Goal: Communication & Community: Ask a question

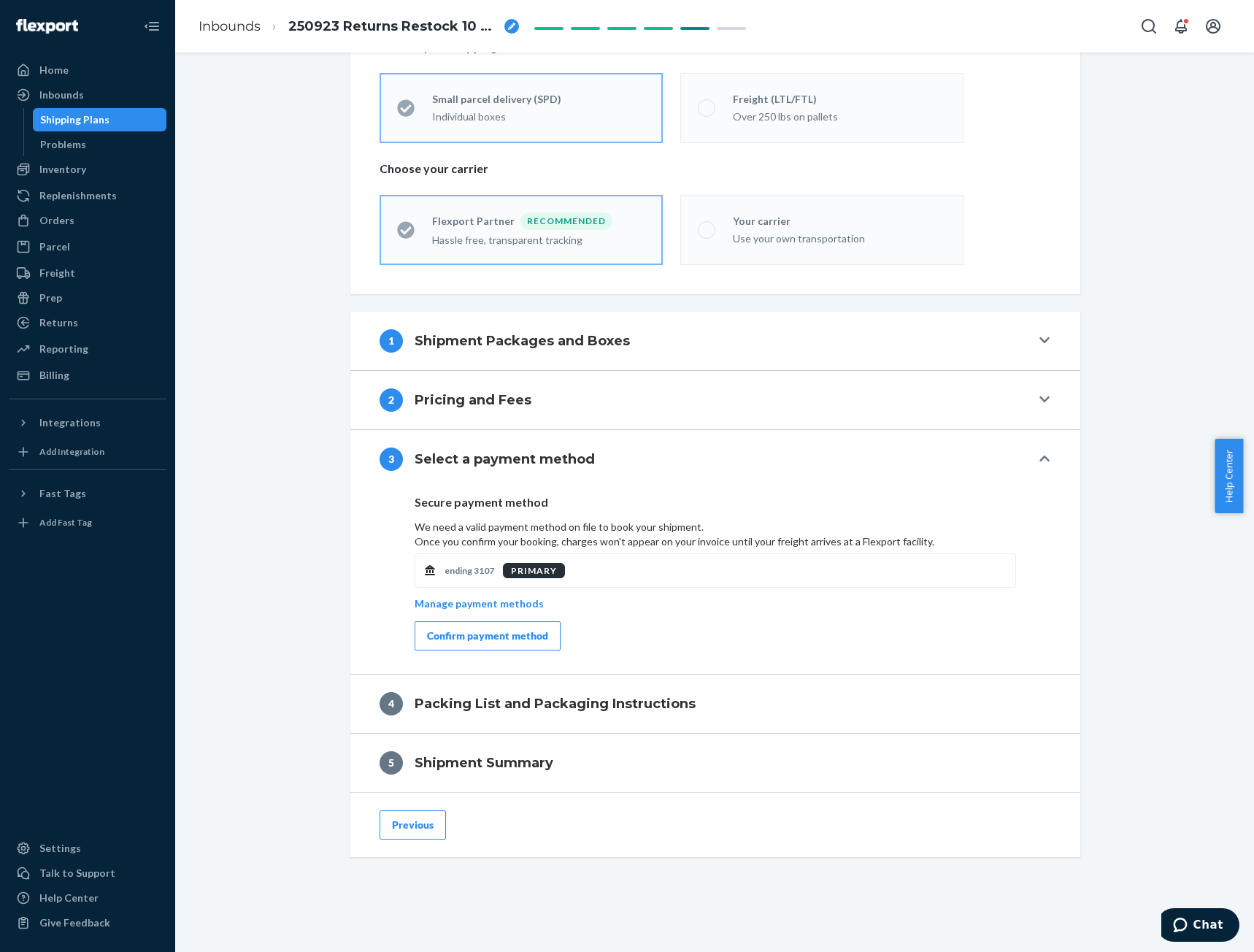
scroll to position [282, 0]
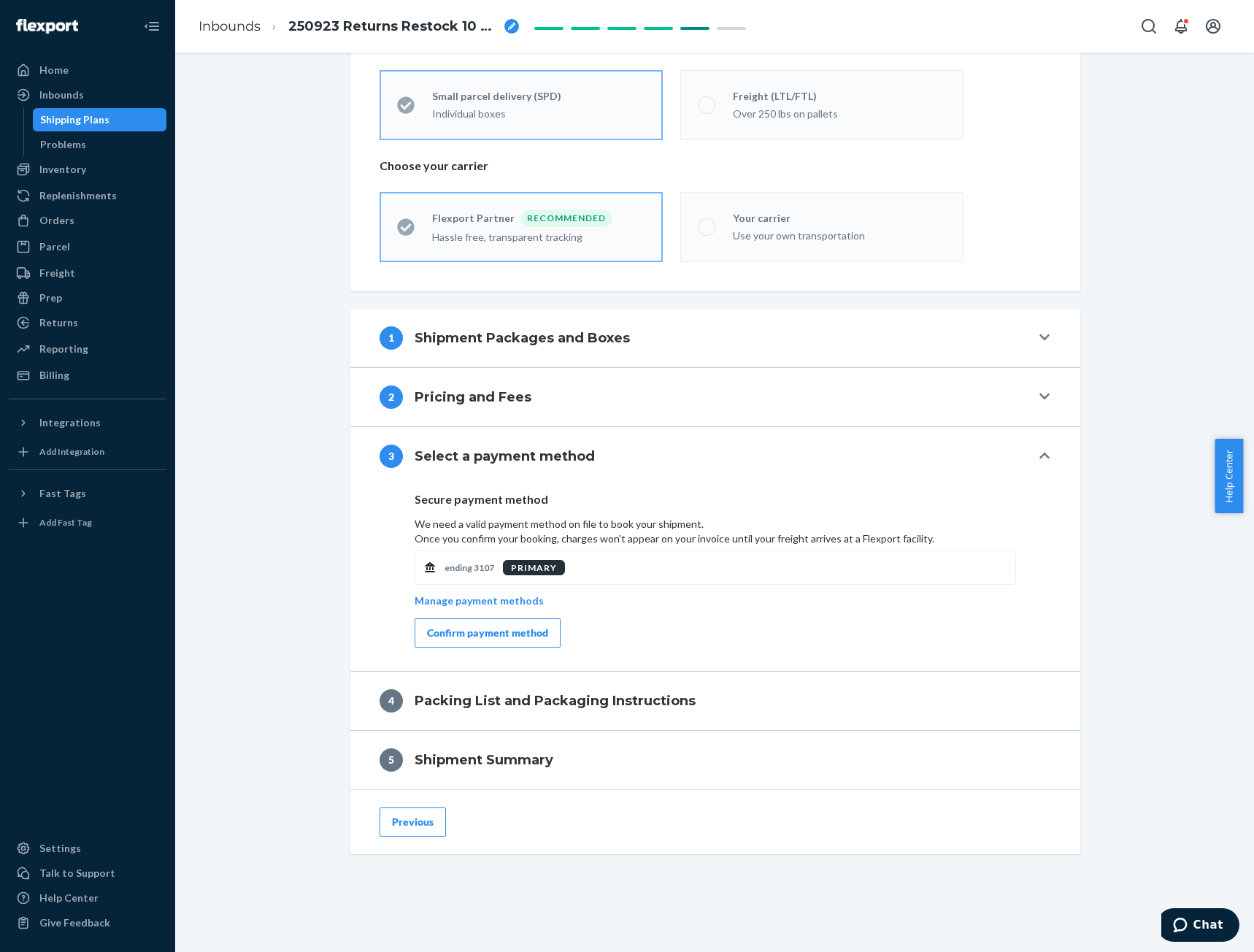
click at [491, 636] on div "Confirm payment method" at bounding box center [488, 632] width 122 height 14
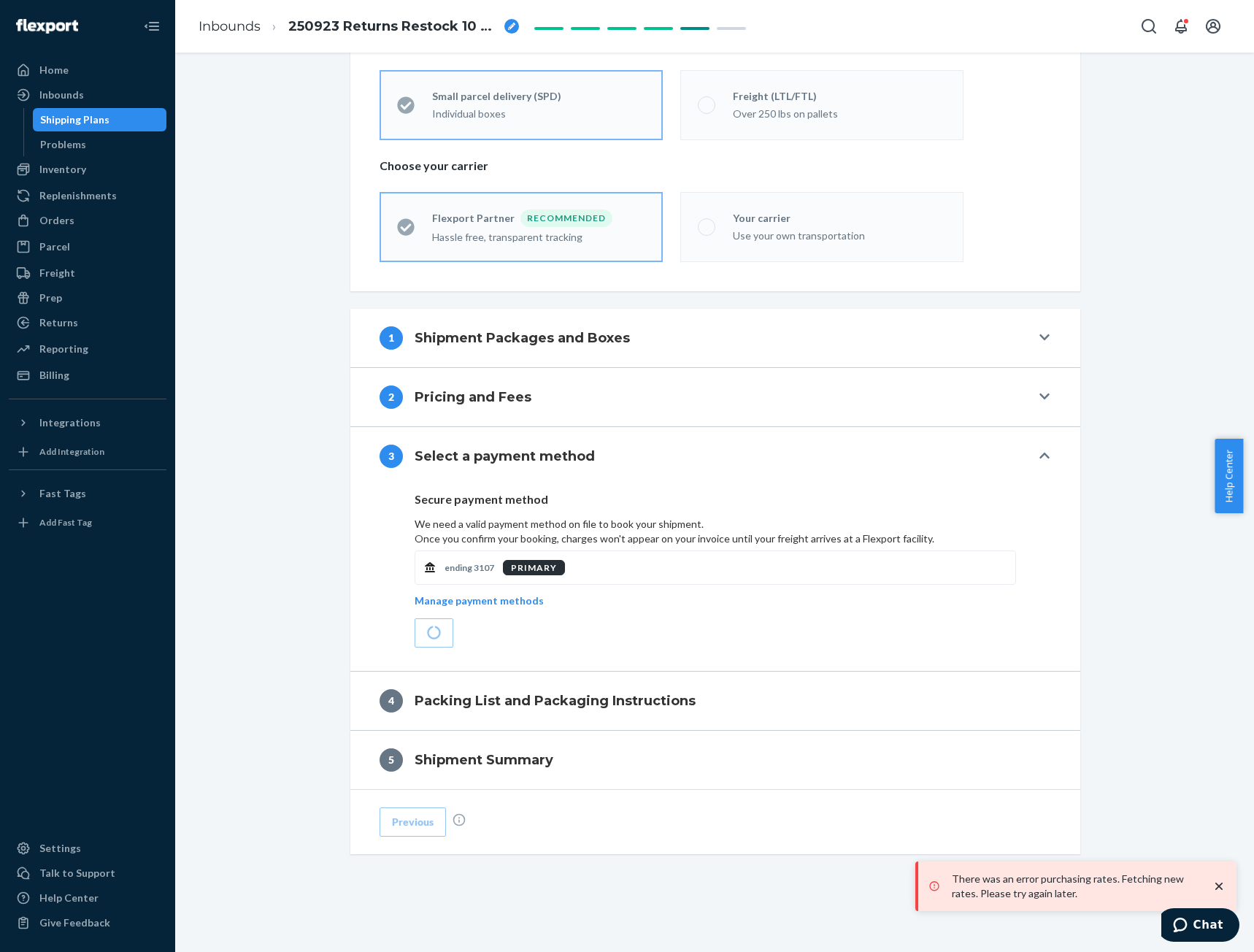
click at [1220, 889] on icon "close toast" at bounding box center [1219, 886] width 14 height 14
click at [1101, 403] on div "Shipment In draft Shipment details Contains 75 SKUs and 233 Units Ship from ROK…" at bounding box center [715, 372] width 1057 height 1160
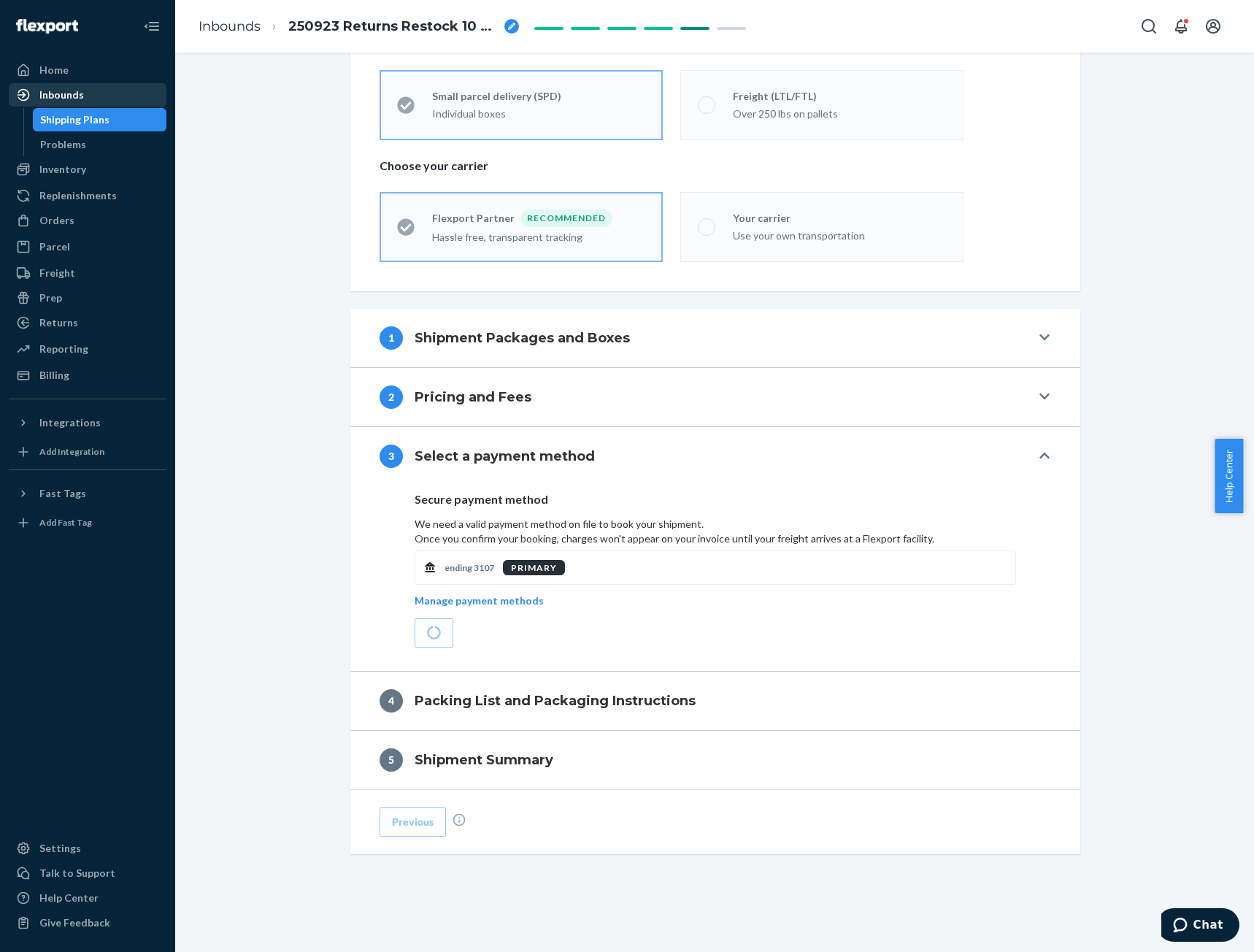
click at [51, 96] on div "Inbounds" at bounding box center [62, 95] width 45 height 14
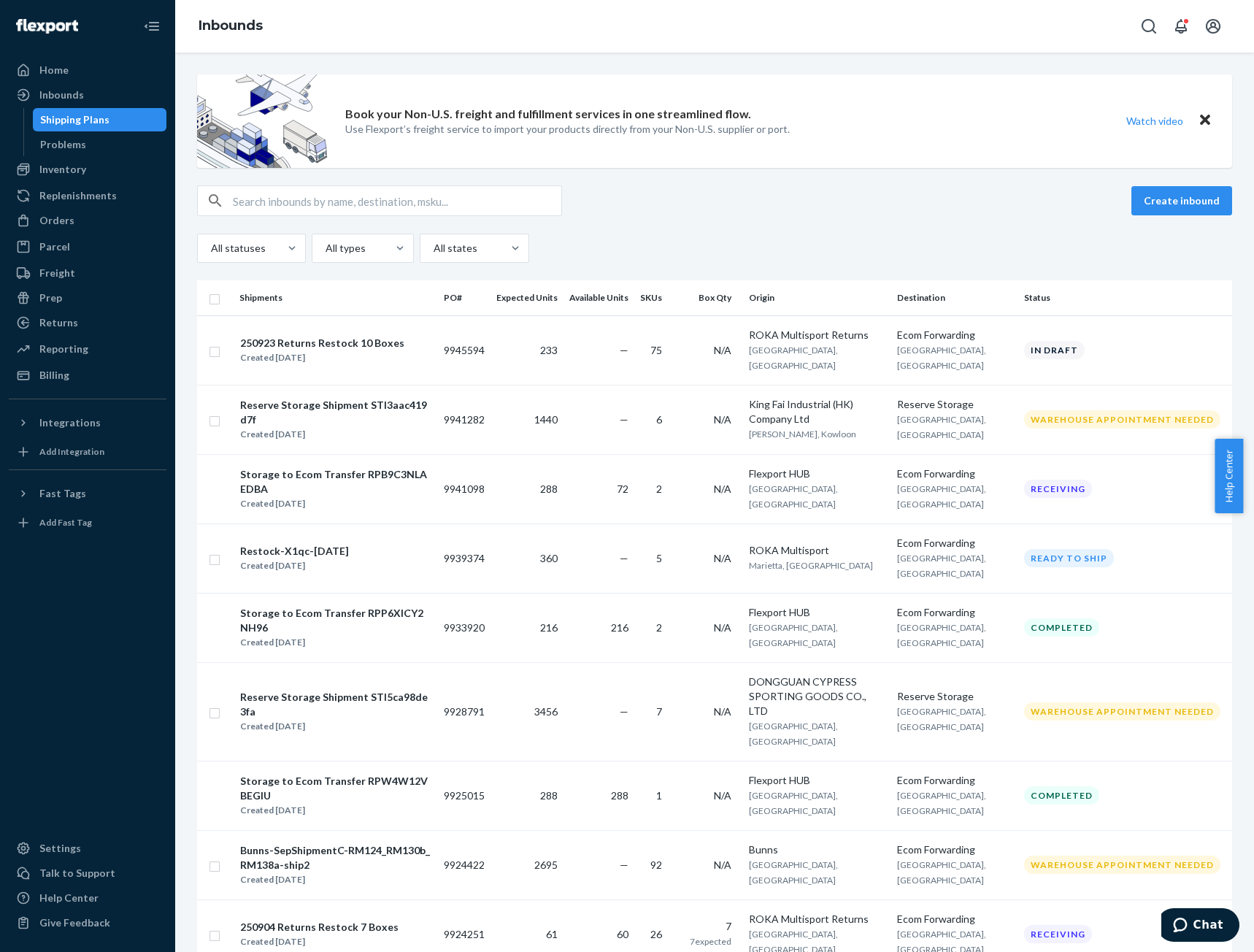
click at [786, 206] on div "Create inbound" at bounding box center [715, 201] width 1035 height 30
click at [393, 350] on div "250923 Returns Restock 10 Boxes" at bounding box center [322, 343] width 165 height 14
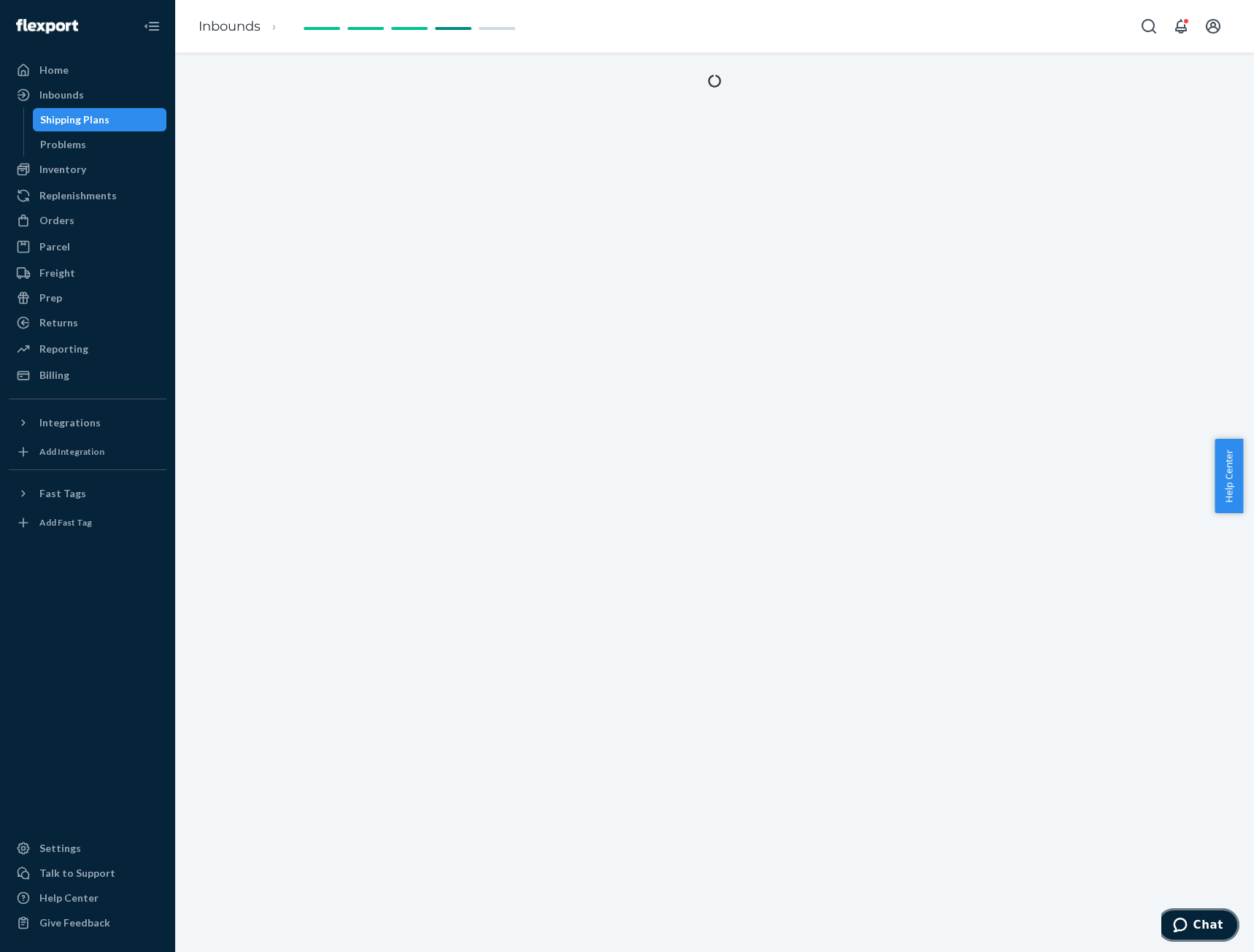
click at [1203, 921] on span "Chat" at bounding box center [1208, 925] width 30 height 14
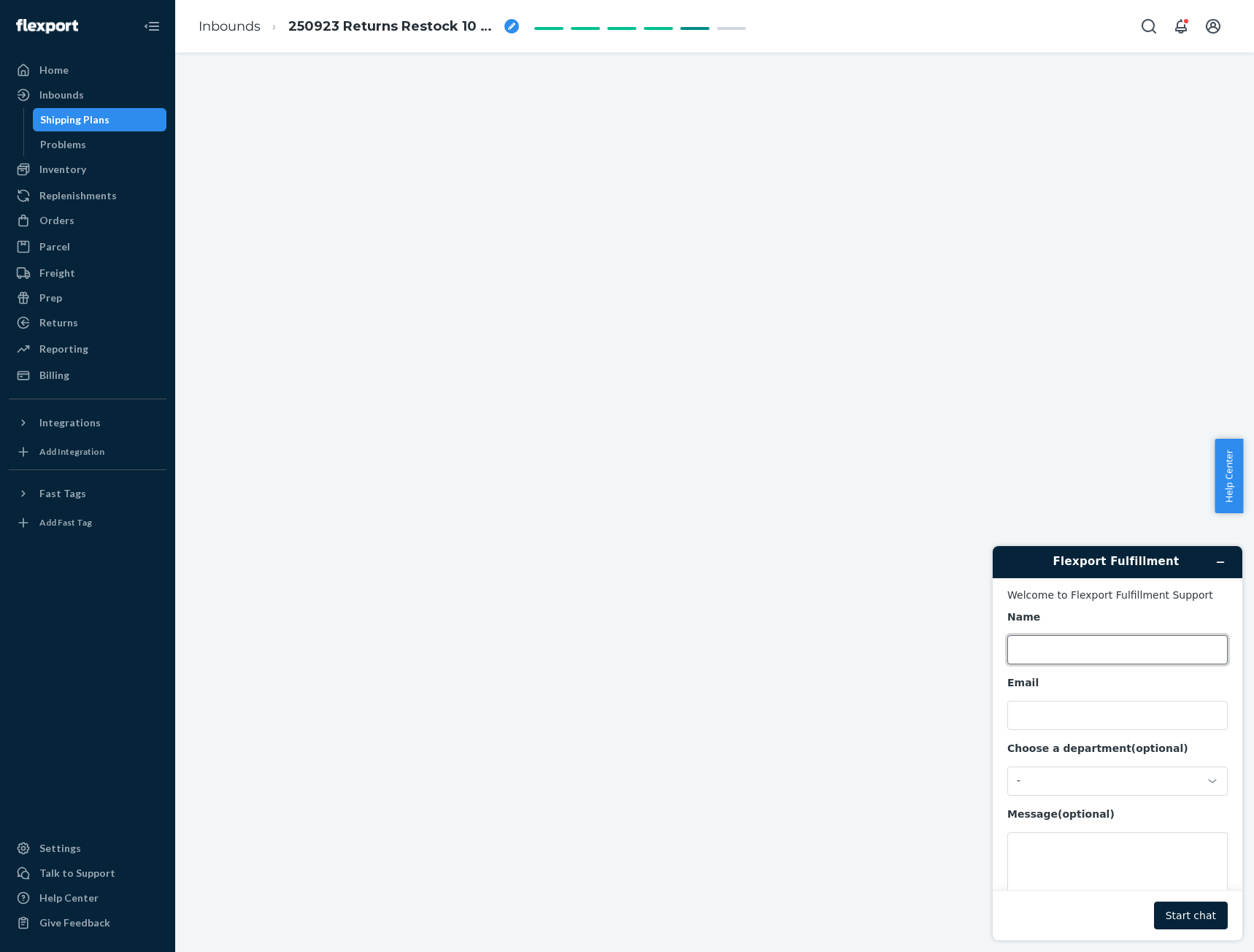
click at [1104, 646] on input "Name" at bounding box center [1117, 650] width 220 height 30
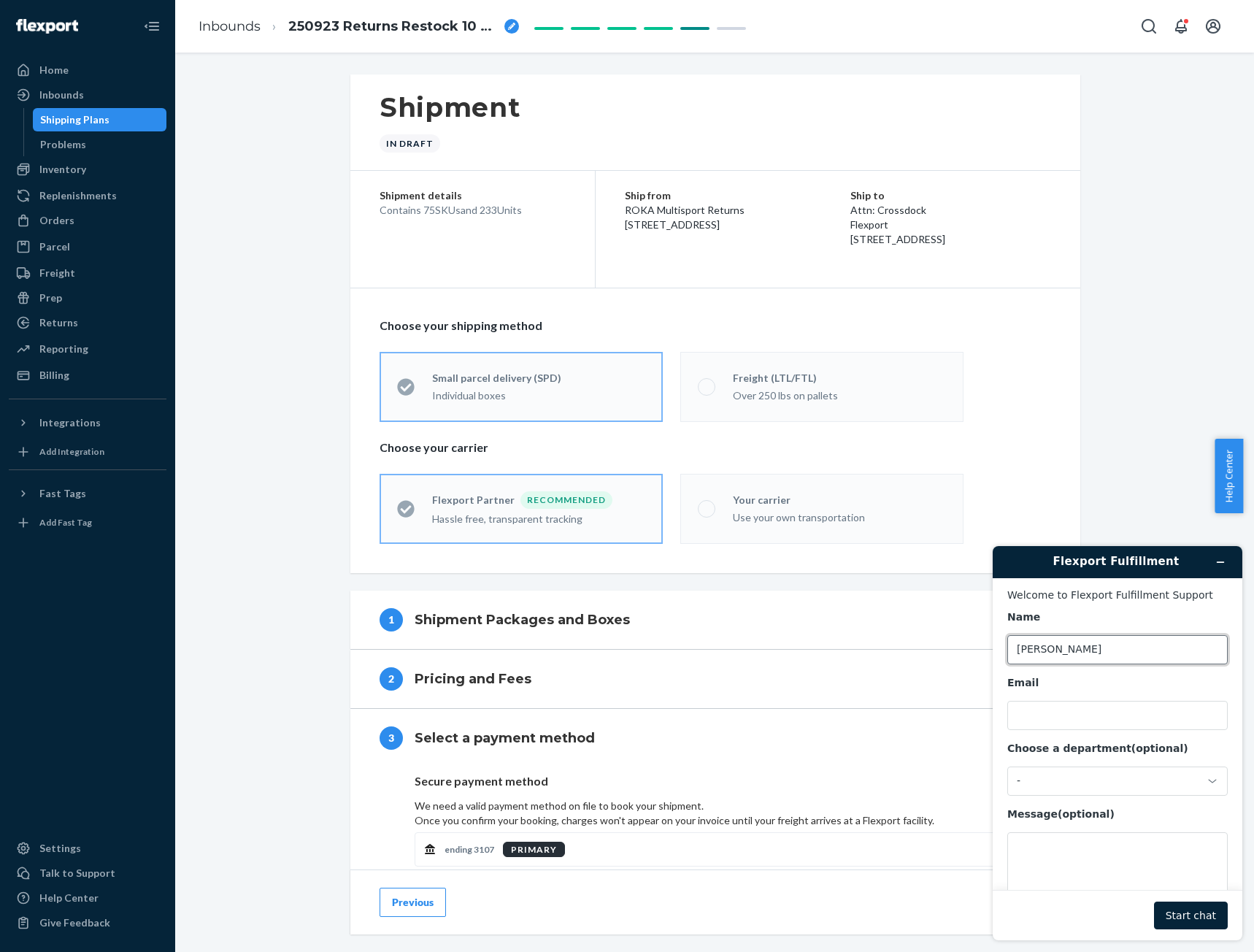
type input "[PERSON_NAME]"
type input "o"
type input "[PERSON_NAME][EMAIL_ADDRESS][DOMAIN_NAME]"
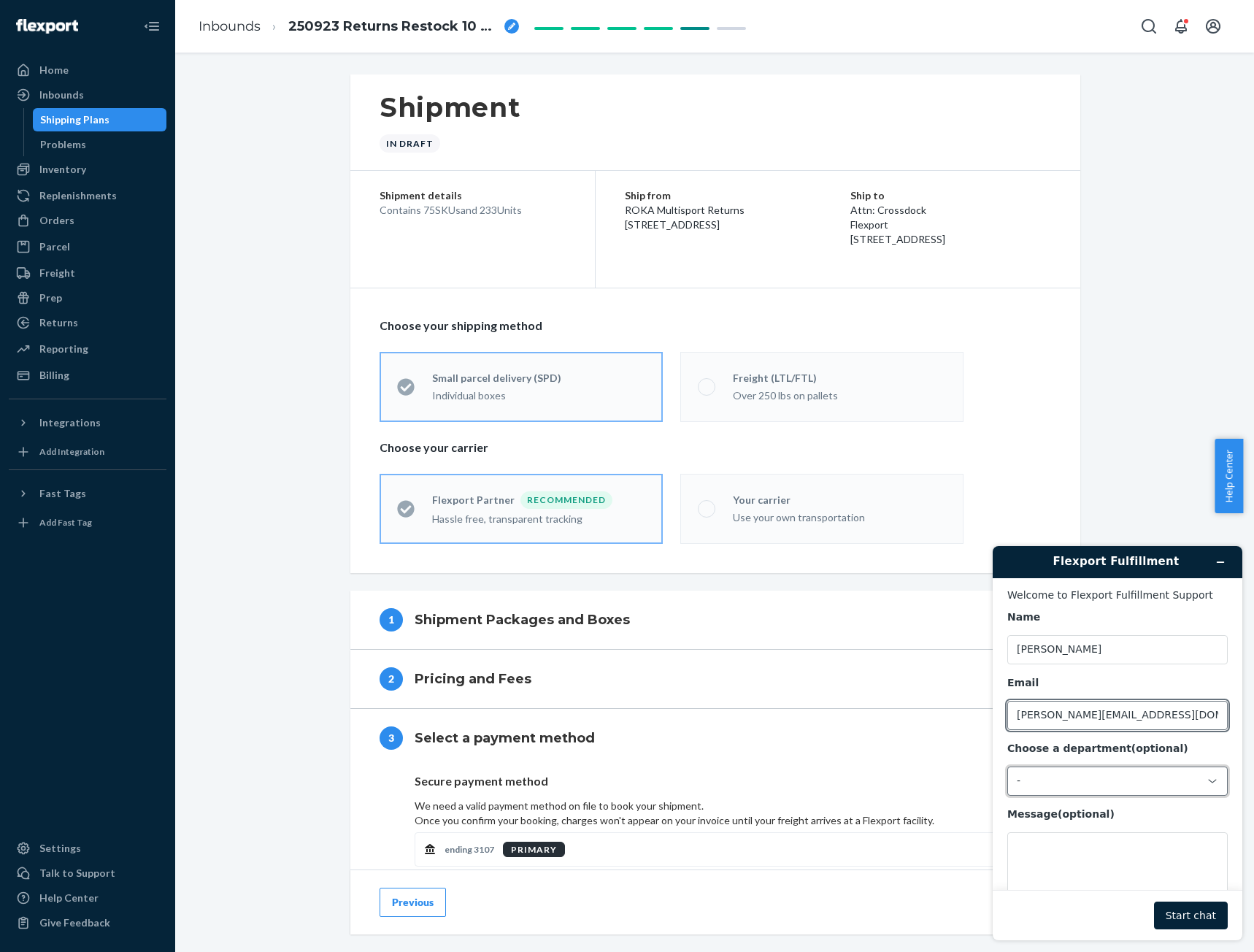
click at [1109, 782] on div "-" at bounding box center [1109, 782] width 184 height 14
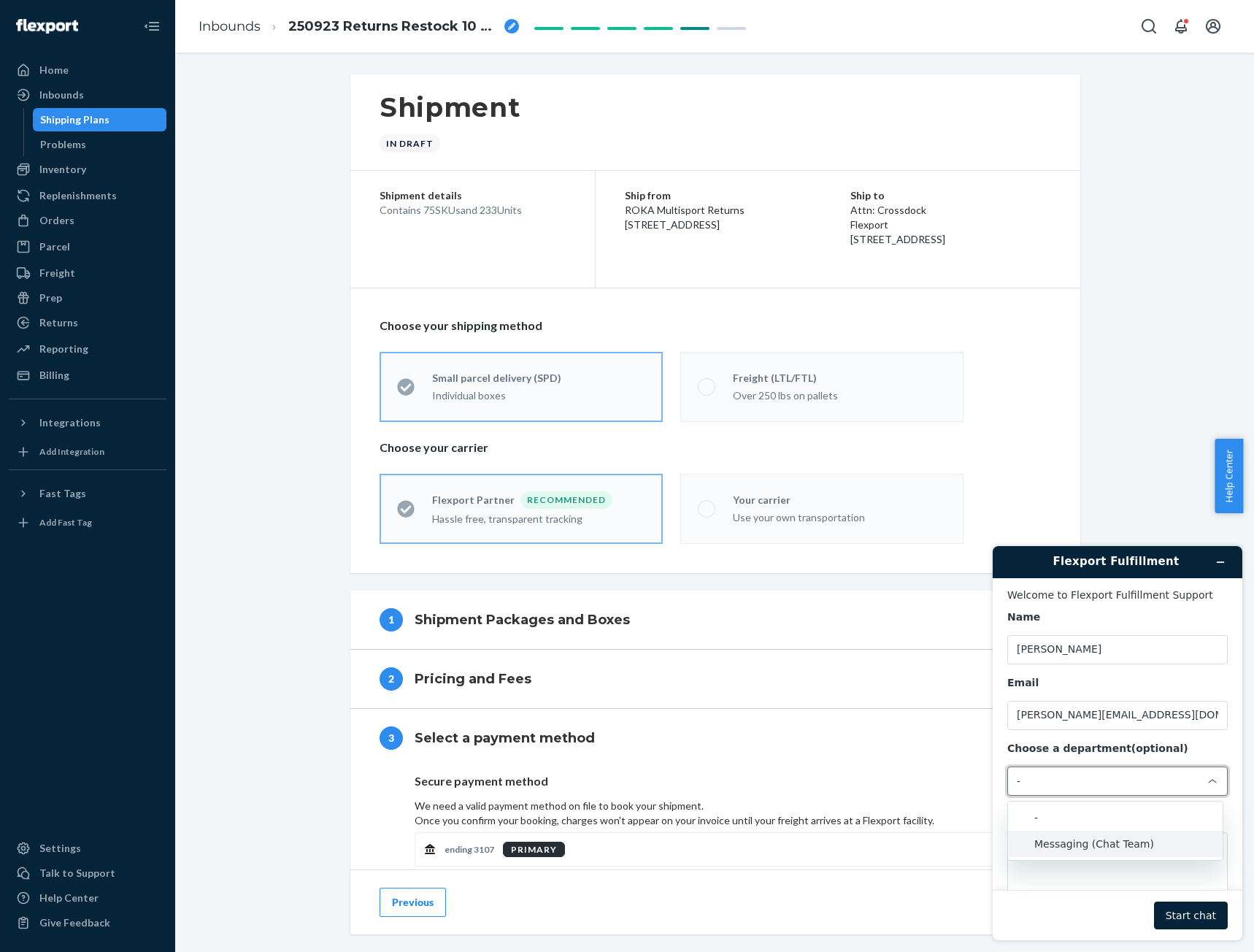
click at [1096, 841] on li "Messaging (Chat Team)" at bounding box center [1116, 843] width 214 height 26
click at [1090, 868] on textarea "Message (optional)" at bounding box center [1117, 873] width 220 height 82
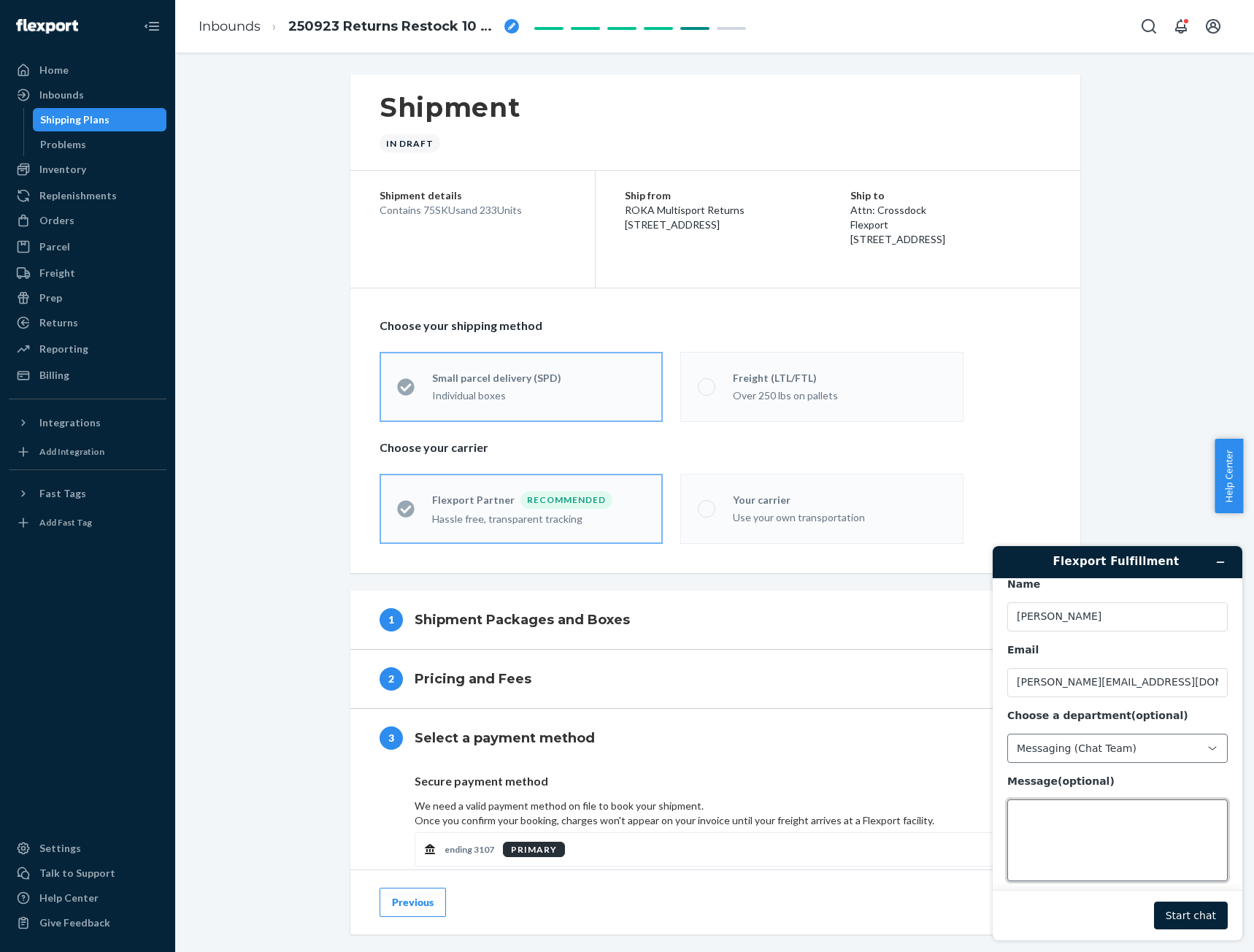
scroll to position [48, 0]
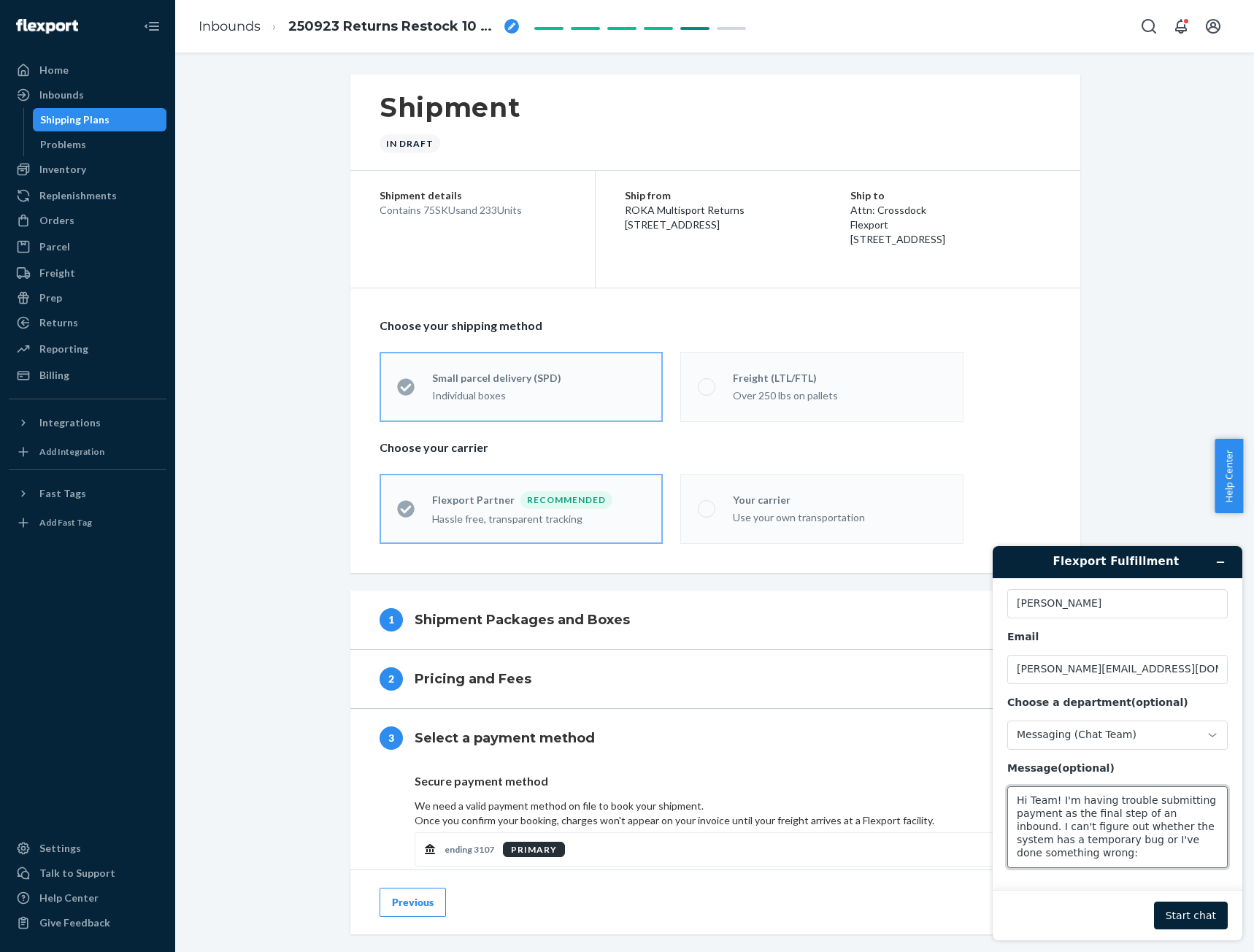
paste textarea "[URL][DOMAIN_NAME]"
type textarea "Hi Team! I'm having trouble submitting payment as the final step of an inbound.…"
click at [1190, 908] on button "Start chat" at bounding box center [1191, 915] width 73 height 28
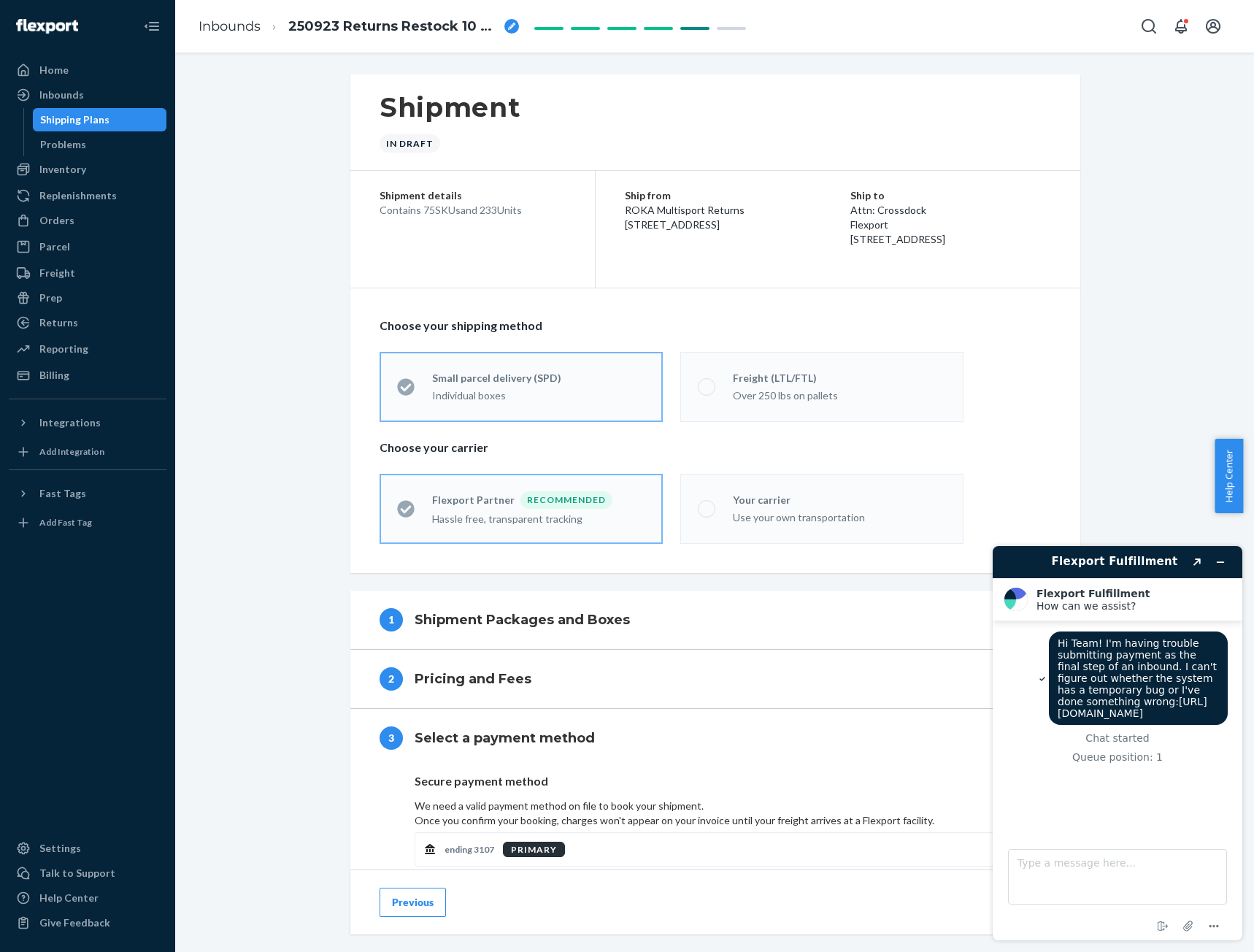
click at [684, 621] on div "1 Shipment Packages and Boxes" at bounding box center [705, 620] width 651 height 24
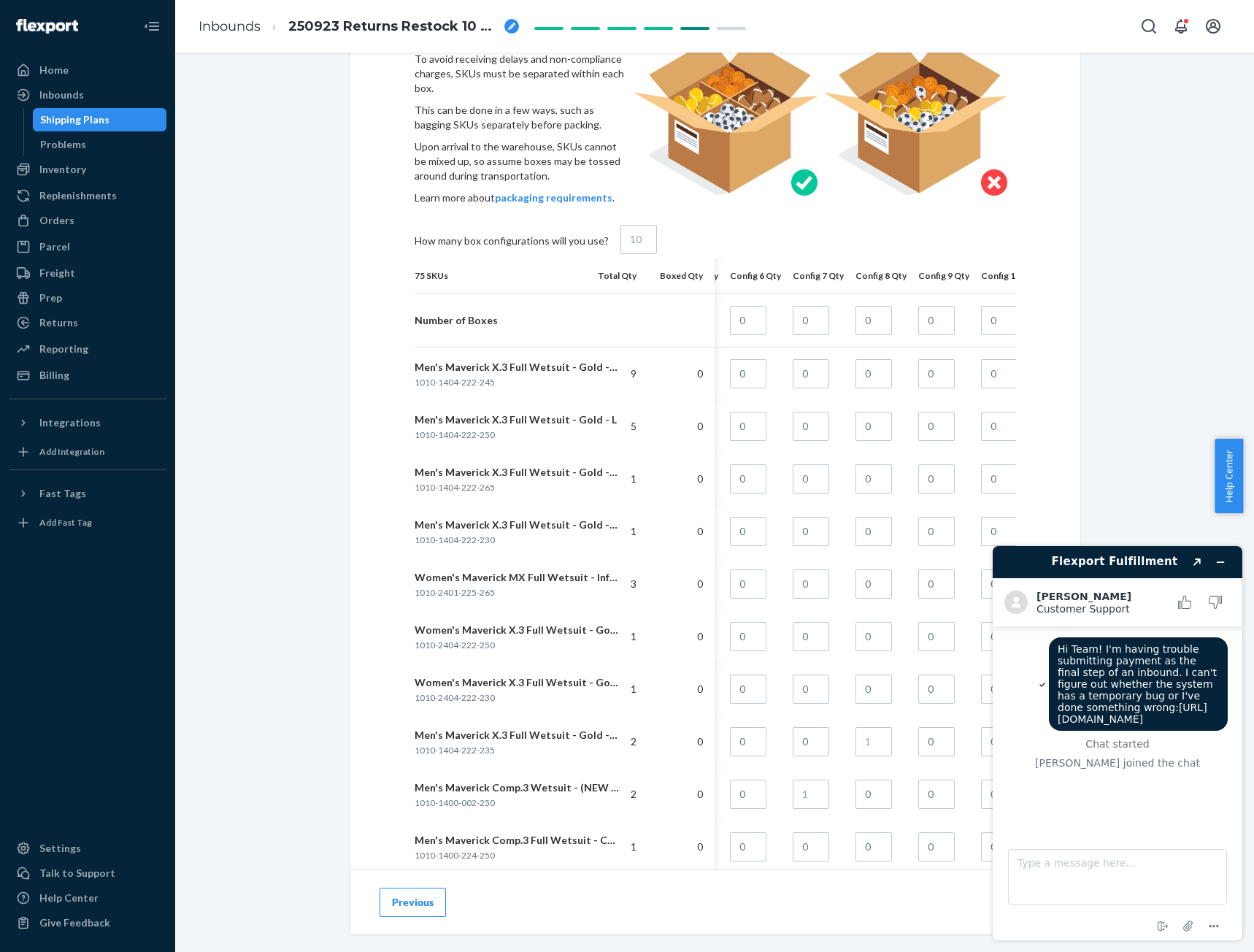
scroll to position [195, 0]
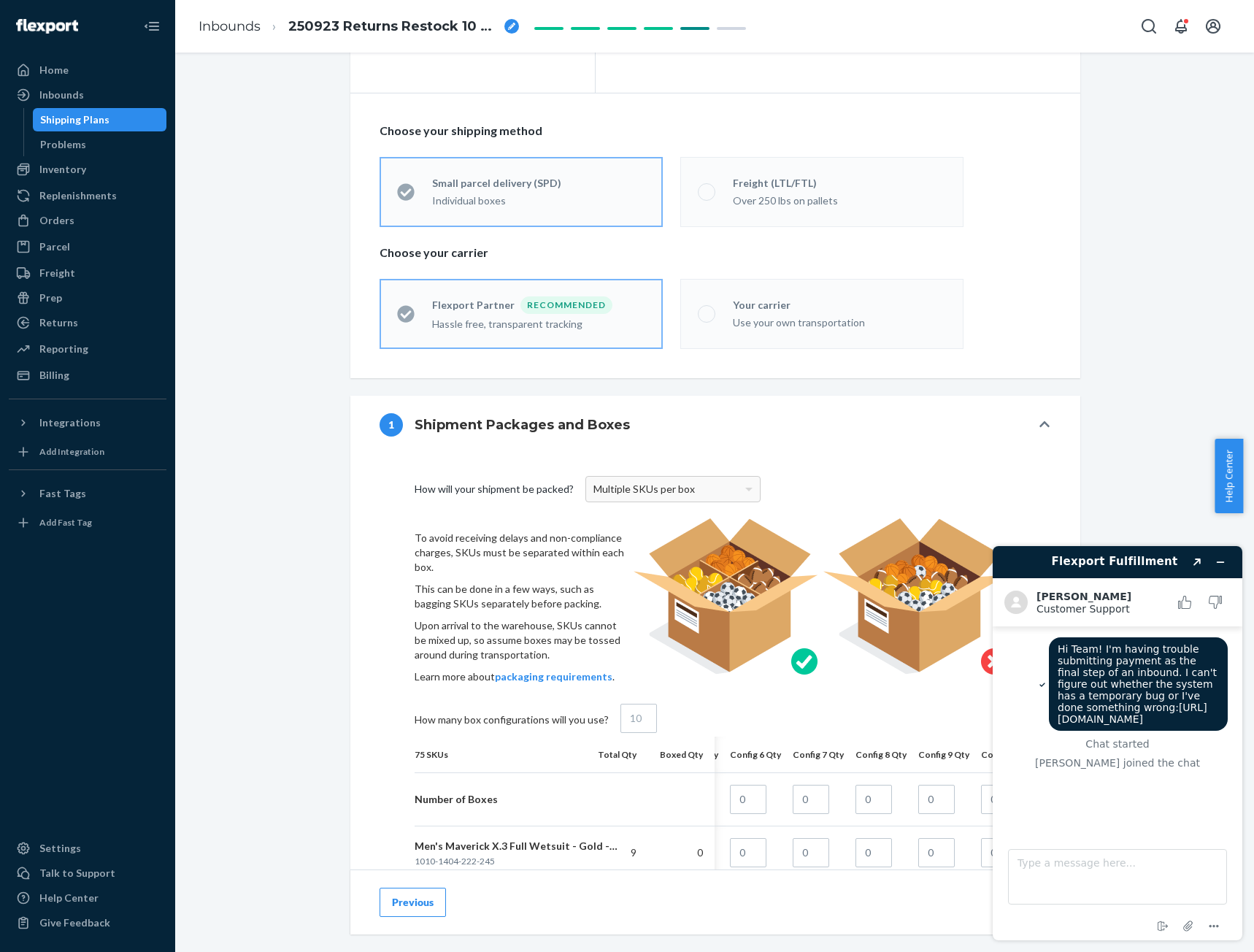
click at [918, 414] on div "1 Shipment Packages and Boxes" at bounding box center [705, 425] width 651 height 24
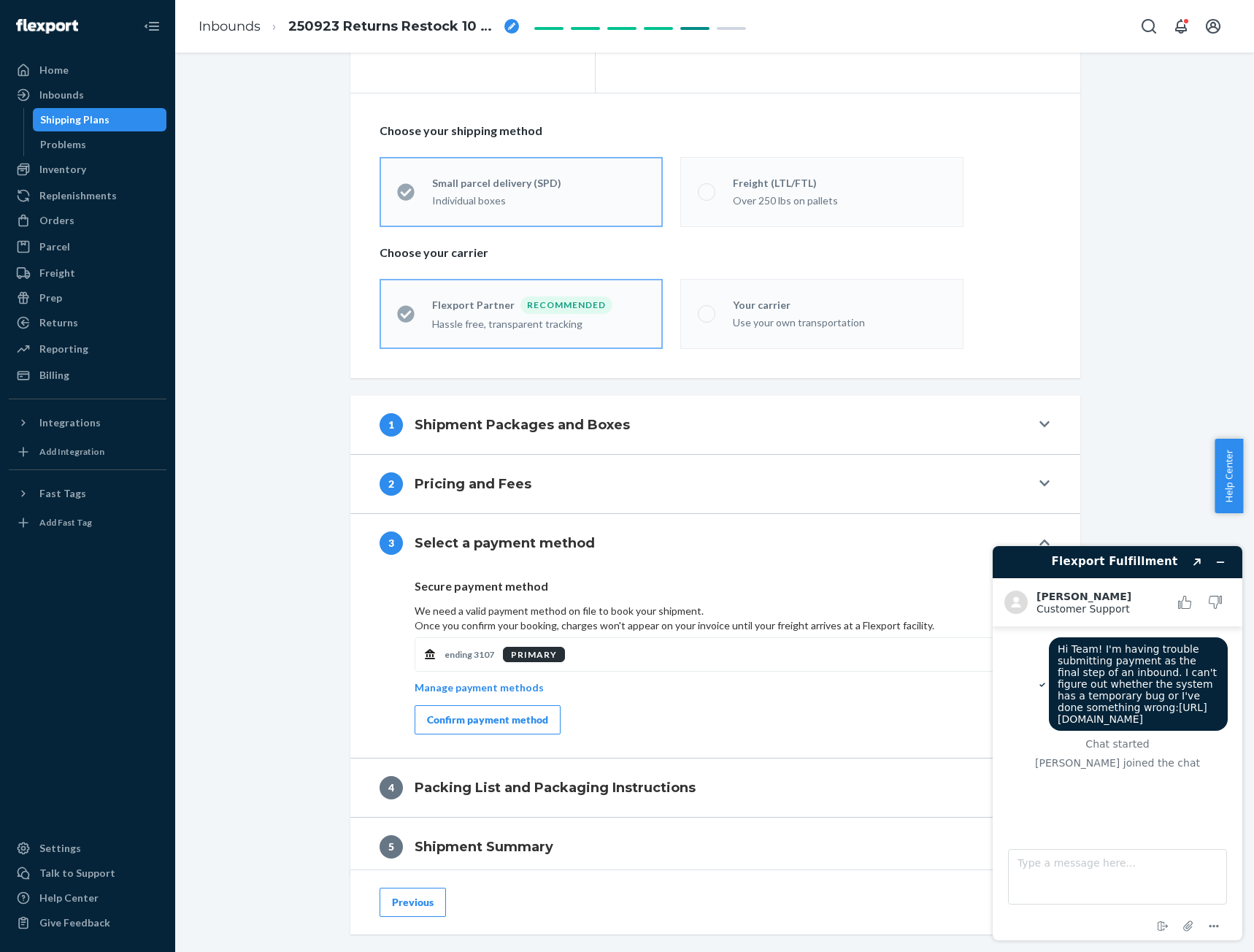
click at [480, 717] on div "Confirm payment method" at bounding box center [488, 719] width 122 height 14
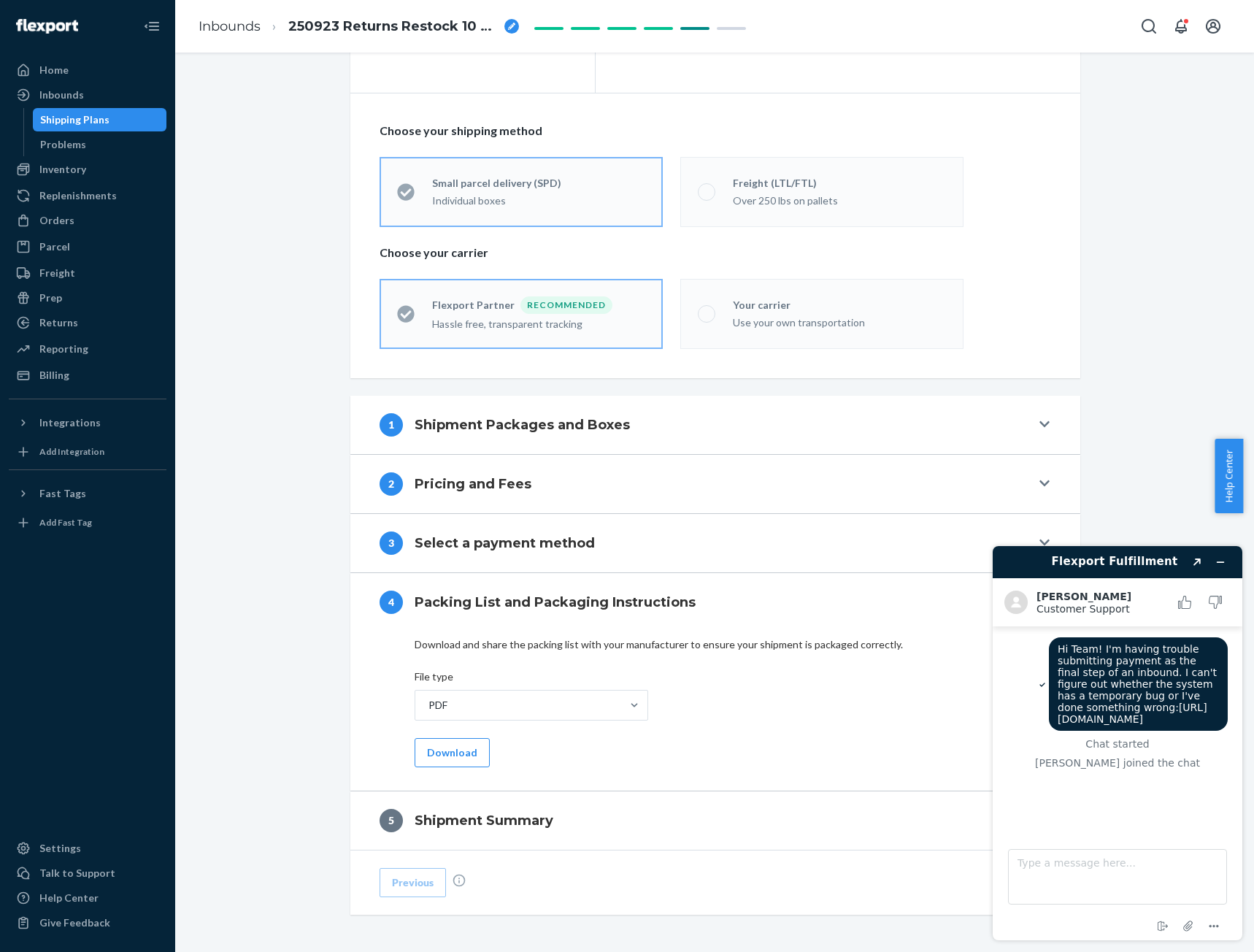
click at [1053, 907] on footer "Type a message here... End chat Attach file Options" at bounding box center [1117, 886] width 250 height 108
click at [1057, 879] on textarea "Type a message here..." at bounding box center [1118, 877] width 219 height 56
drag, startPoint x: 1062, startPoint y: 870, endPoint x: 1003, endPoint y: 868, distance: 59.0
click at [1003, 868] on footer "Type a message here... I get End chat Attach file Options" at bounding box center [1117, 886] width 250 height 108
type textarea "And... right on queue, after getting the same error every time for 12 hours, it…"
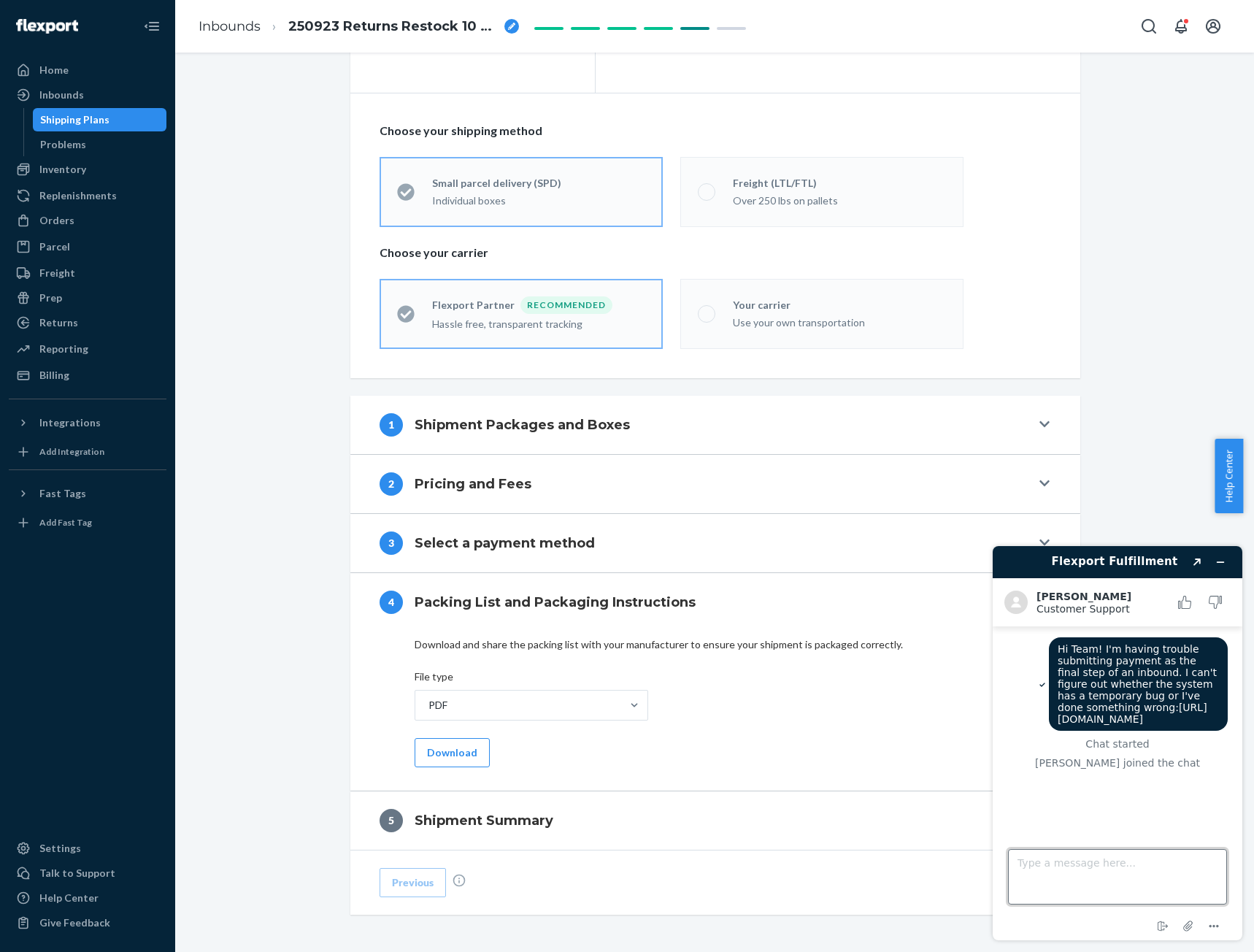
scroll to position [14, 0]
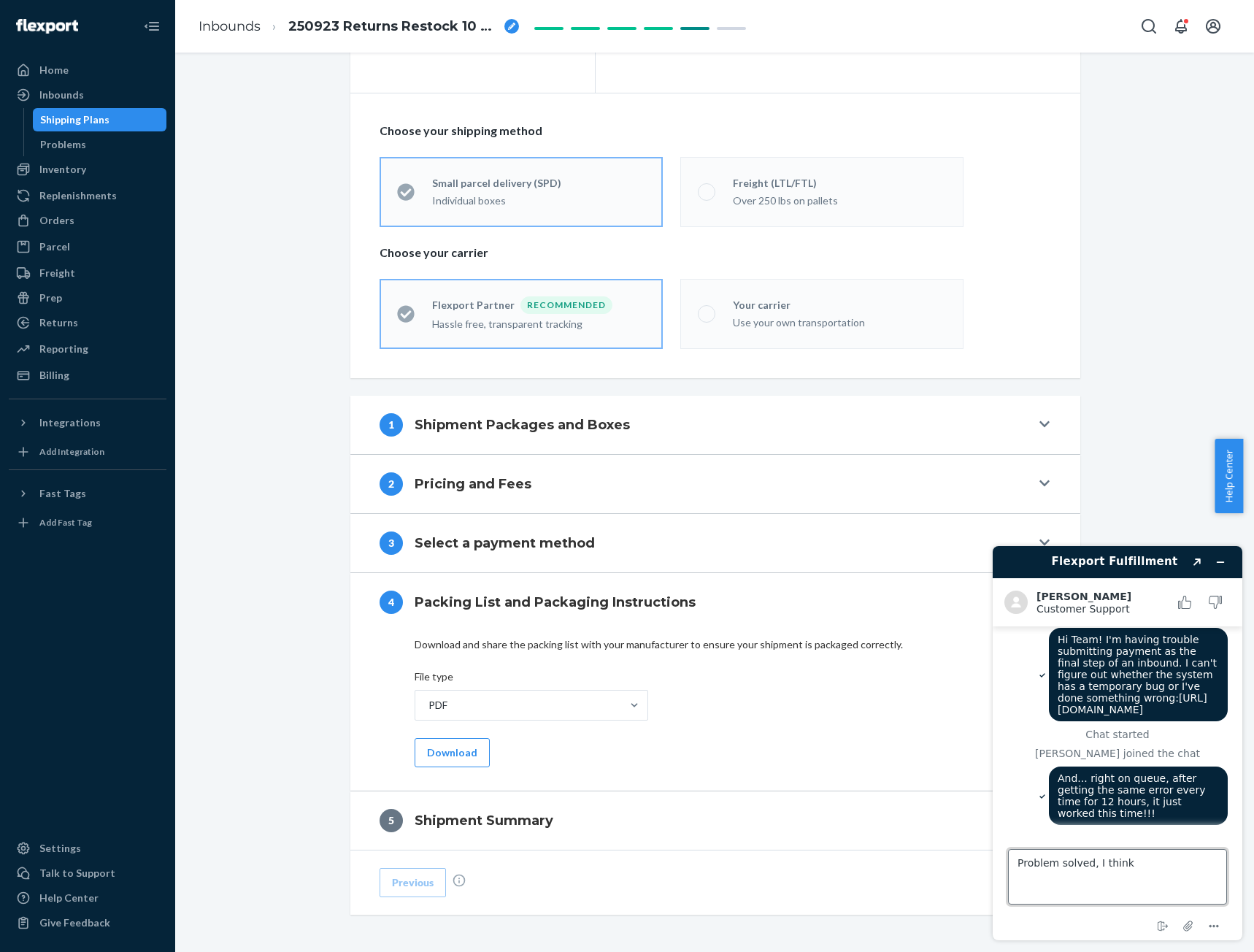
type textarea "Problem solved, I think."
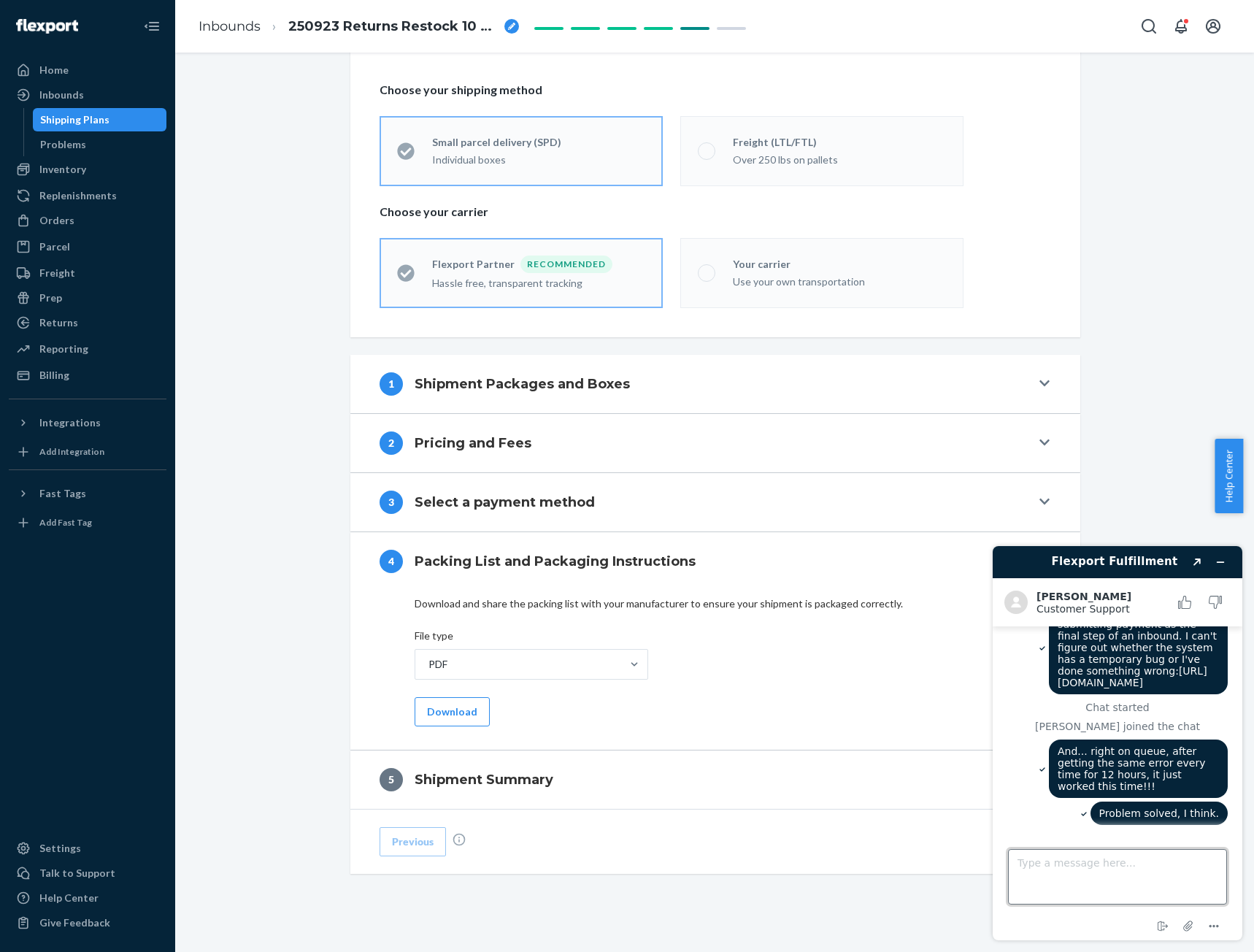
scroll to position [256, 0]
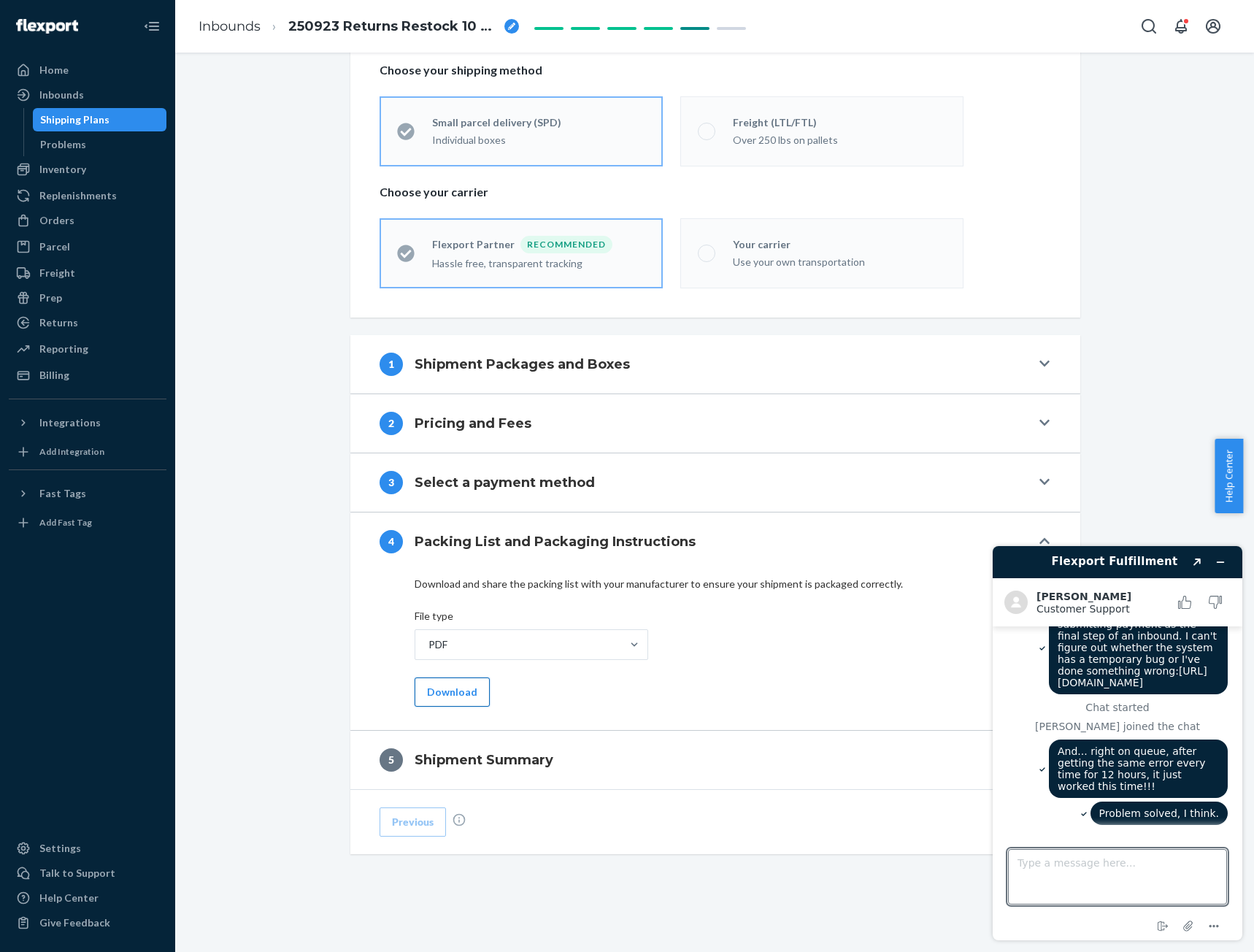
click at [441, 689] on button "Download" at bounding box center [451, 692] width 75 height 30
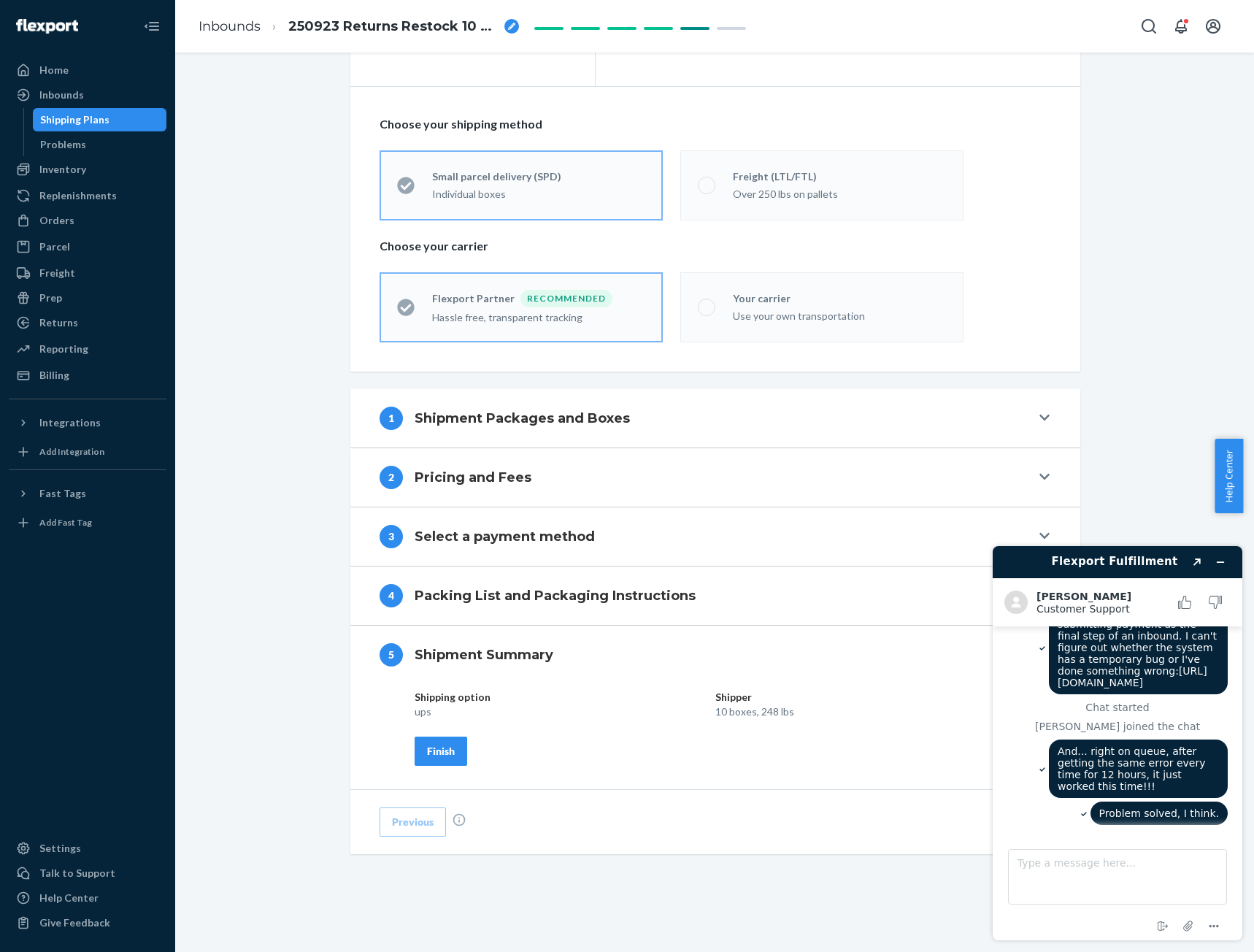
scroll to position [202, 0]
click at [434, 741] on button "Finish" at bounding box center [441, 751] width 52 height 30
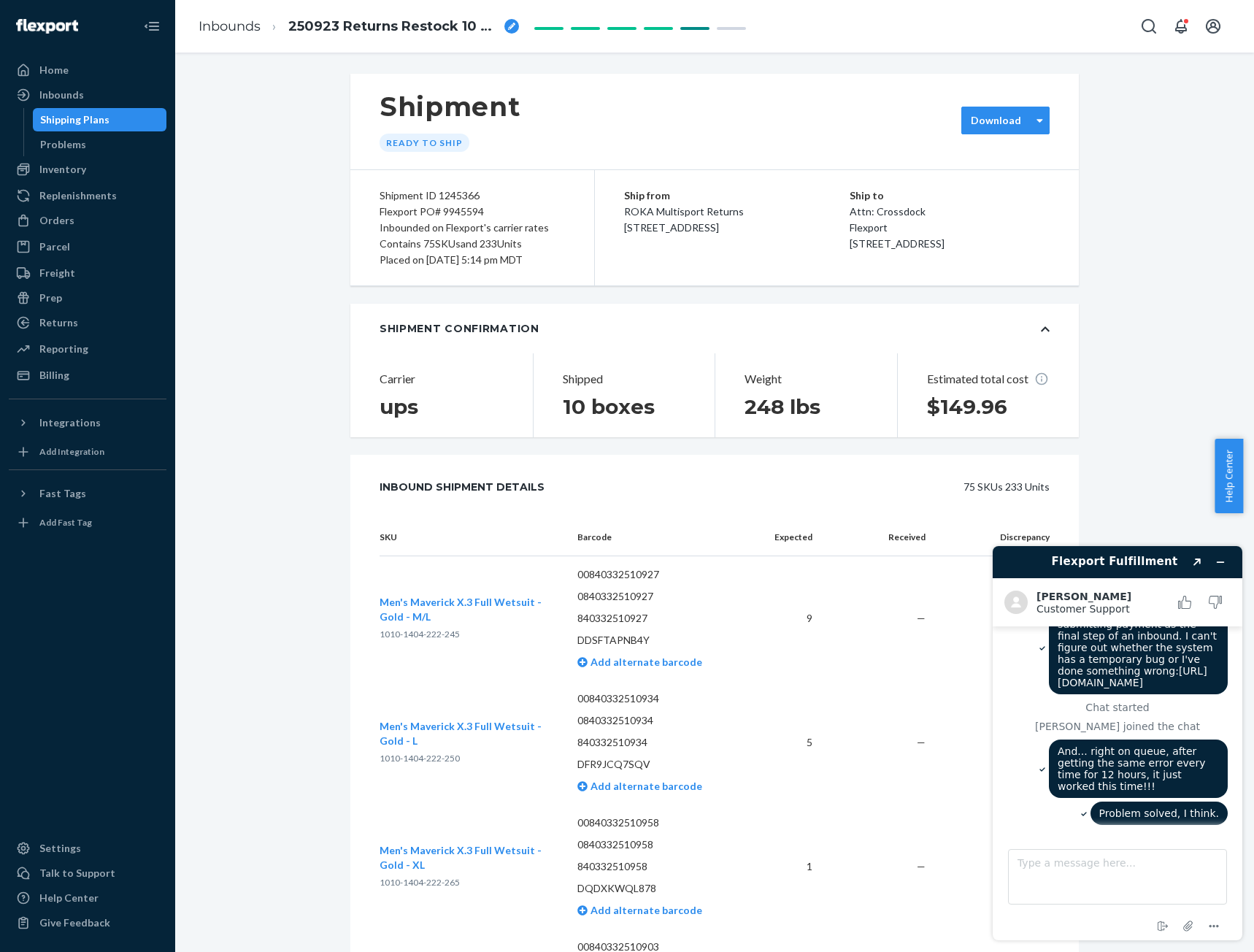
scroll to position [0, 0]
click at [1014, 122] on label "Download" at bounding box center [997, 121] width 51 height 14
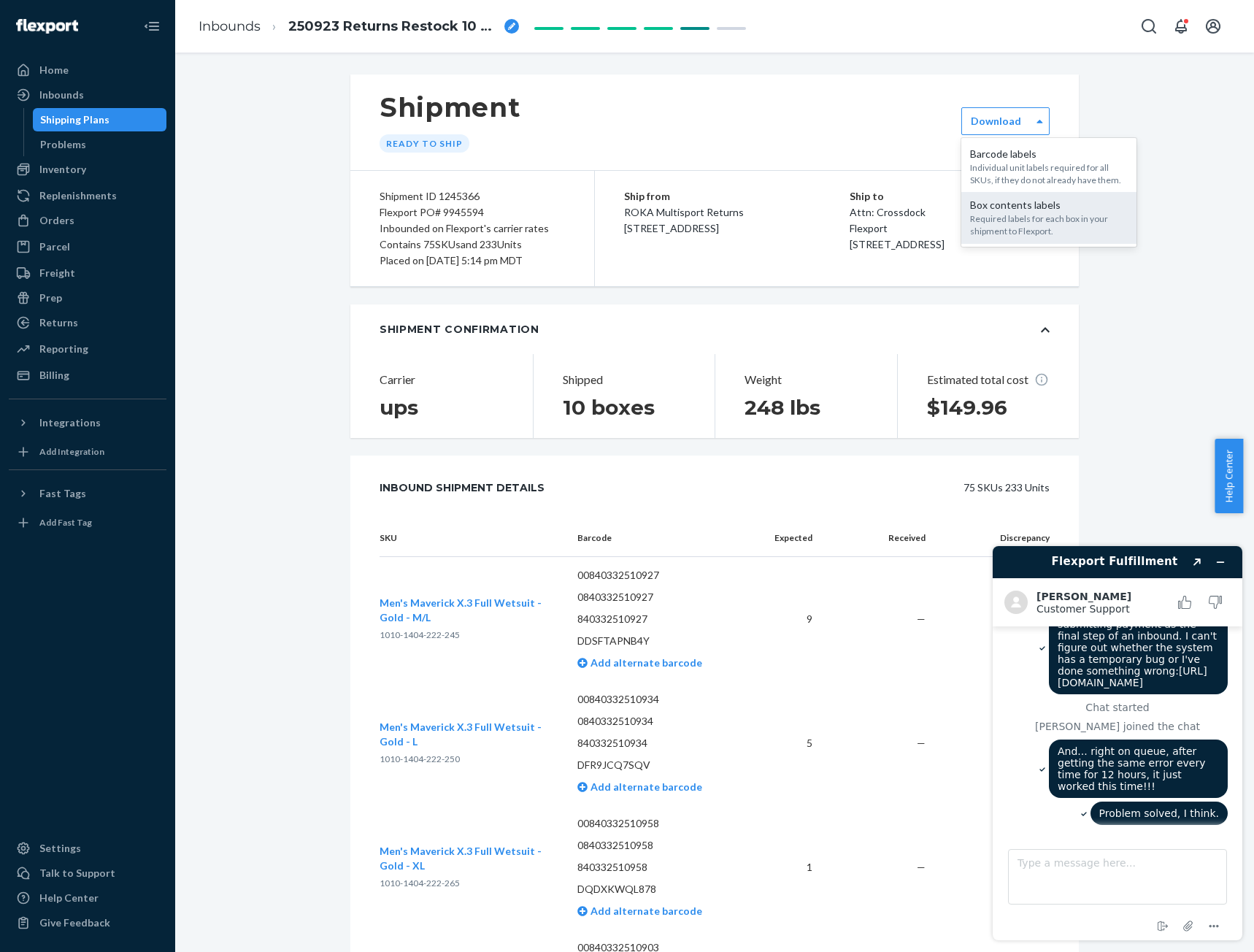
click at [1028, 215] on div "Required labels for each box in your shipment to Flexport." at bounding box center [1049, 224] width 158 height 24
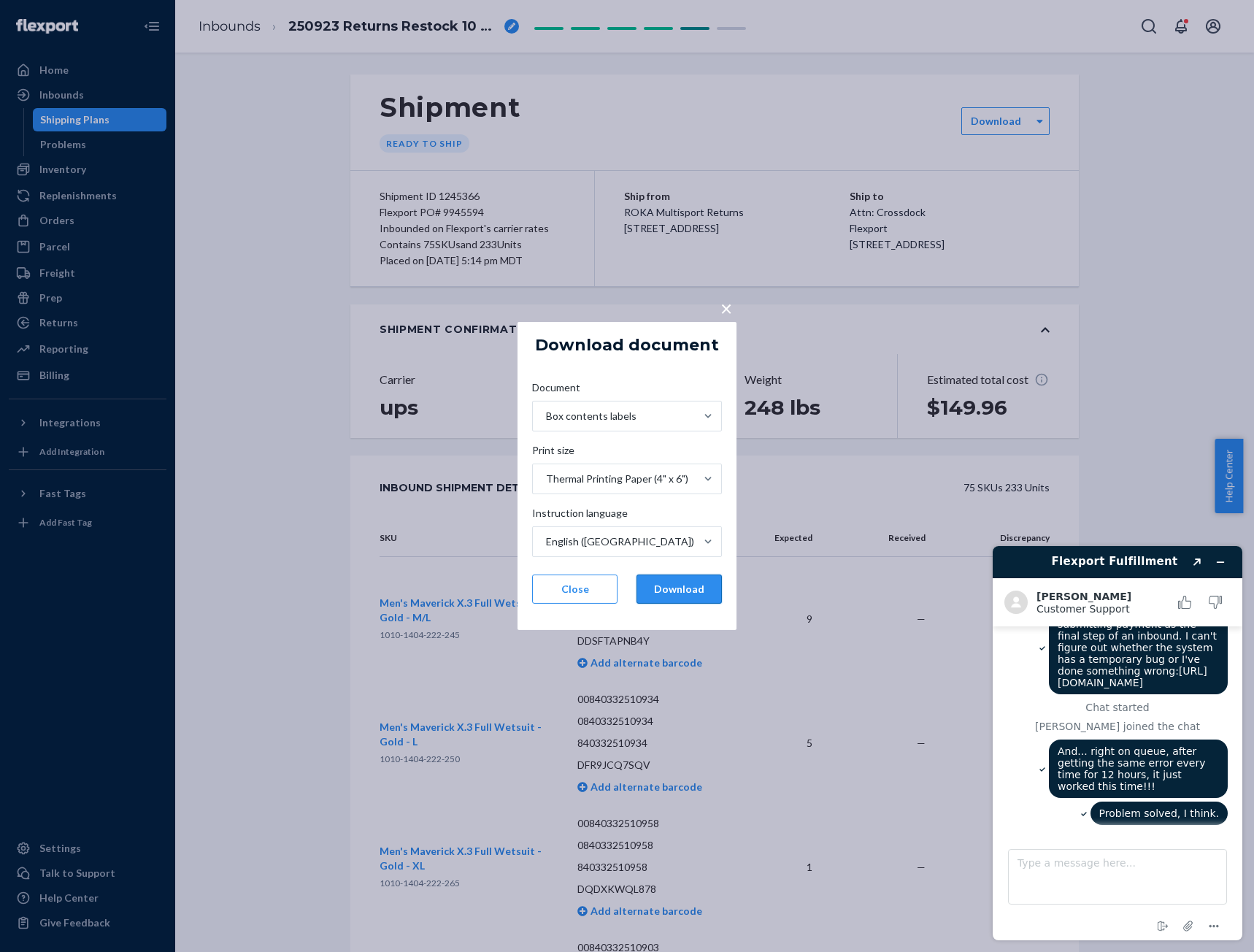
click at [662, 587] on button "Download" at bounding box center [678, 589] width 85 height 30
click at [673, 589] on button "Download" at bounding box center [678, 589] width 85 height 30
click at [1111, 881] on textarea "Type a message here..." at bounding box center [1118, 877] width 219 height 56
type textarea "Maybe you did something to nudge it?"
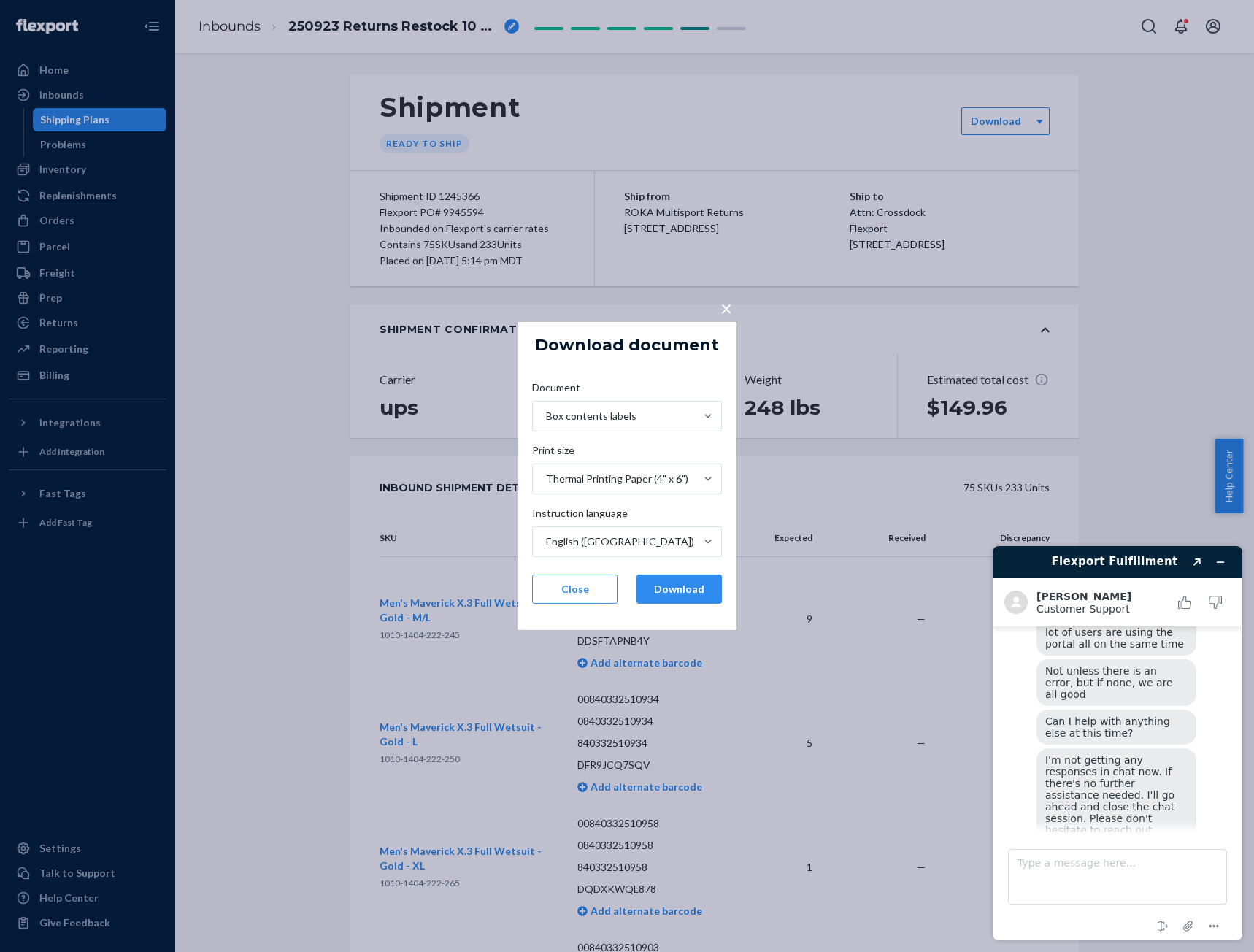
scroll to position [553, 0]
